Goal: Navigation & Orientation: Find specific page/section

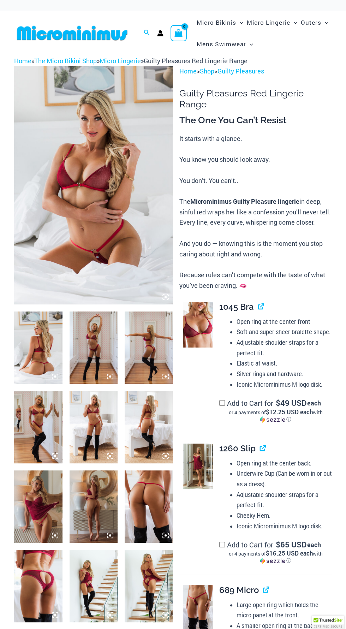
click at [70, 248] on img at bounding box center [93, 185] width 159 height 238
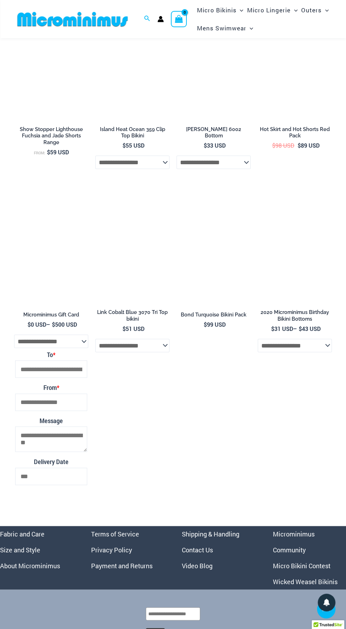
scroll to position [1915, 0]
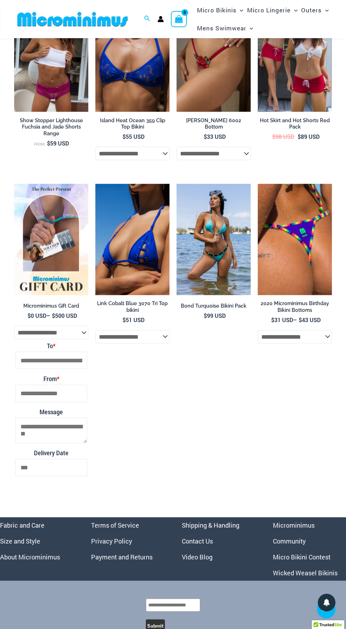
click at [304, 558] on link "Micro Bikini Contest" at bounding box center [302, 556] width 58 height 8
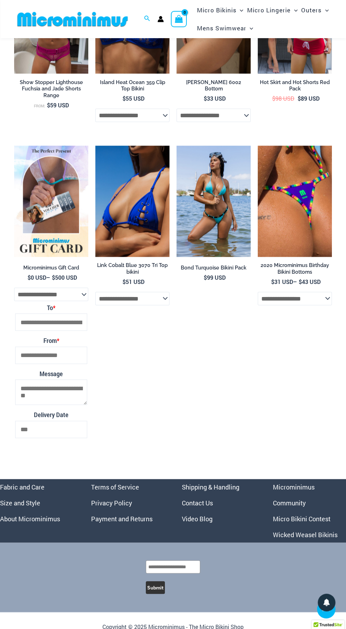
scroll to position [1963, 0]
